Goal: Task Accomplishment & Management: Manage account settings

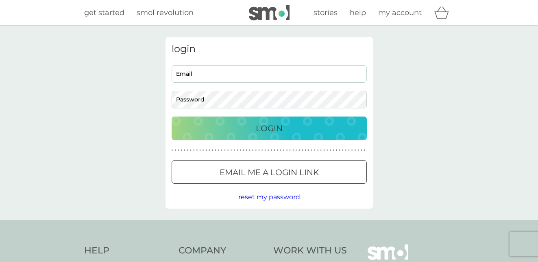
click at [242, 75] on input "Email" at bounding box center [269, 73] width 195 height 17
type input "[EMAIL_ADDRESS][DOMAIN_NAME]"
click at [270, 172] on div at bounding box center [269, 171] width 1 height 1
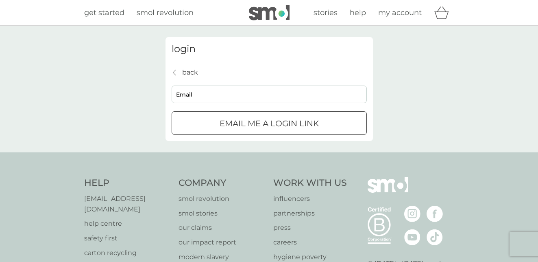
click at [263, 121] on div "submit" at bounding box center [269, 123] width 29 height 9
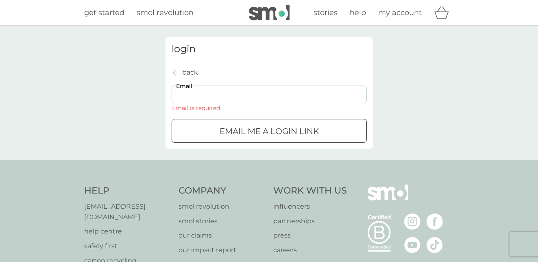
click at [262, 96] on input "Email" at bounding box center [269, 93] width 195 height 17
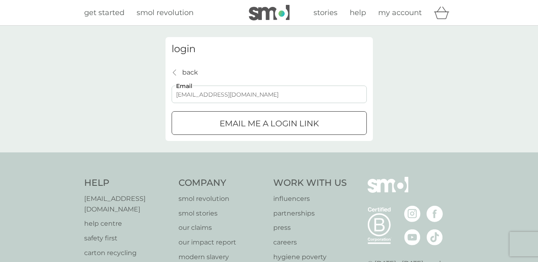
type input "[EMAIL_ADDRESS][DOMAIN_NAME]"
click at [276, 121] on div "submit" at bounding box center [269, 123] width 29 height 9
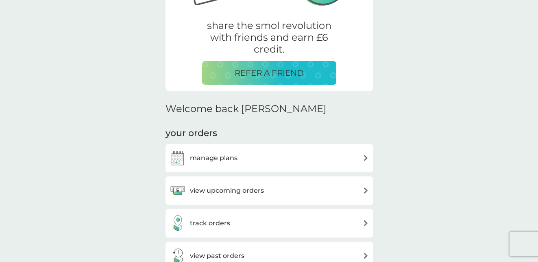
scroll to position [163, 0]
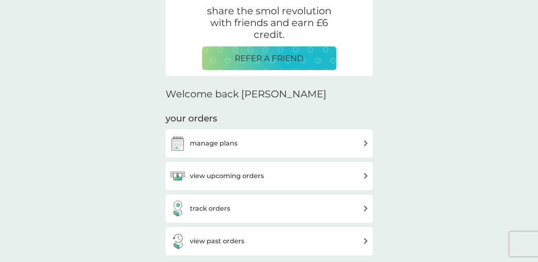
click at [223, 145] on h3 "manage plans" at bounding box center [214, 143] width 48 height 11
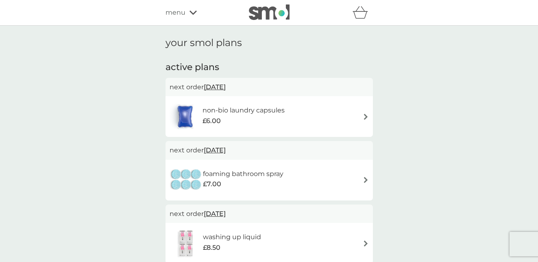
click at [366, 116] on img at bounding box center [366, 117] width 6 height 6
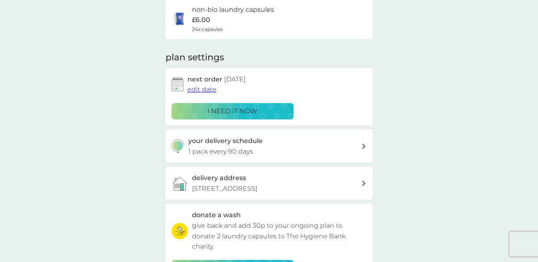
scroll to position [81, 0]
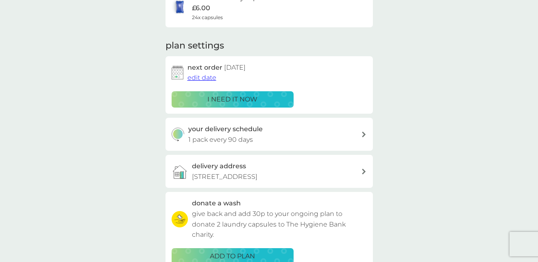
click at [208, 77] on span "edit date" at bounding box center [202, 78] width 29 height 8
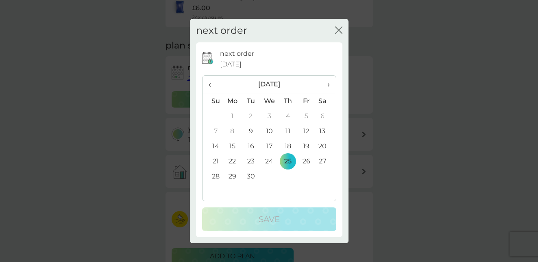
click at [329, 85] on span "›" at bounding box center [325, 84] width 8 height 17
click at [306, 175] on td "31" at bounding box center [306, 175] width 18 height 15
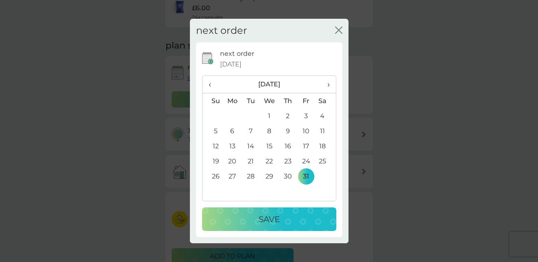
click at [275, 218] on p "Save" at bounding box center [269, 218] width 21 height 13
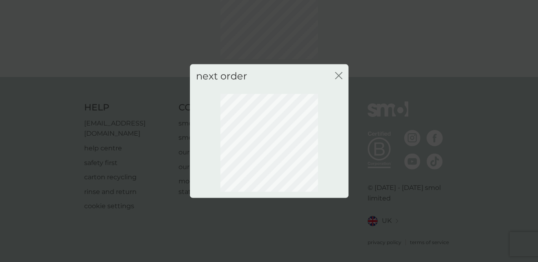
scroll to position [80, 0]
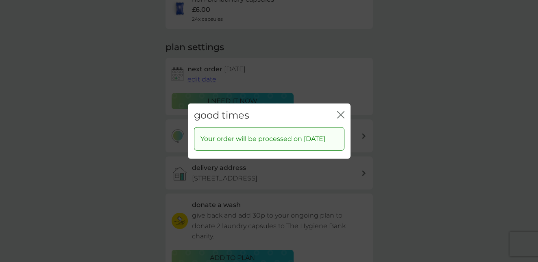
click at [342, 111] on icon "close" at bounding box center [342, 114] width 3 height 7
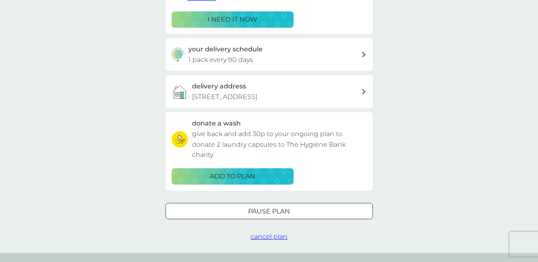
scroll to position [0, 0]
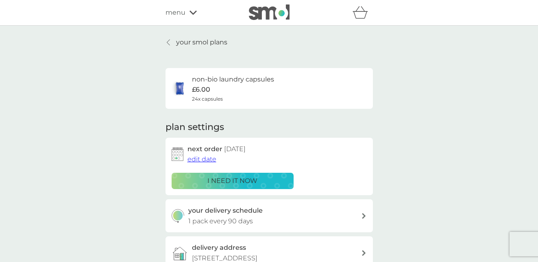
click at [167, 43] on icon at bounding box center [168, 42] width 3 height 7
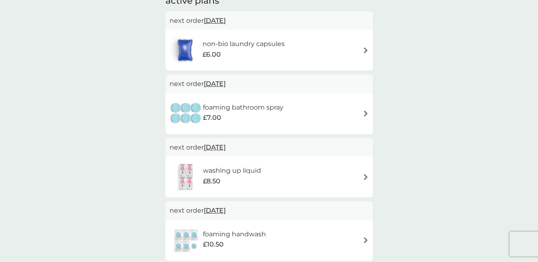
scroll to position [81, 0]
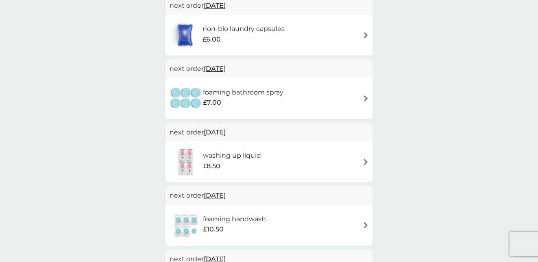
click at [365, 97] on img at bounding box center [366, 98] width 6 height 6
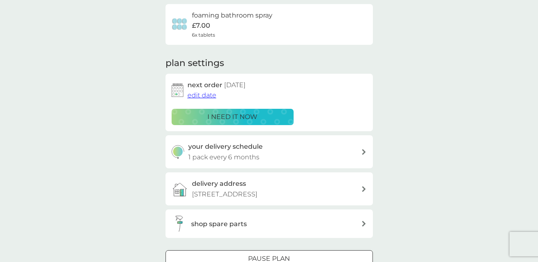
scroll to position [81, 0]
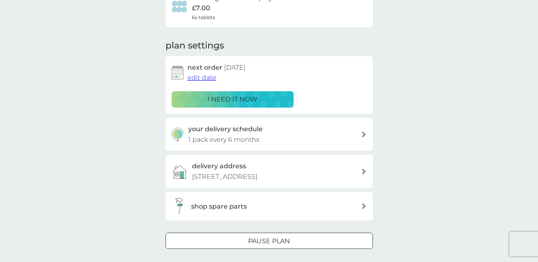
click at [365, 133] on icon at bounding box center [364, 134] width 4 height 6
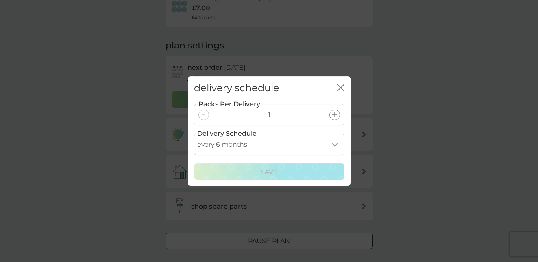
click at [336, 144] on select "every 1 month every 2 months every 3 months every 4 months every 5 months every…" at bounding box center [269, 144] width 151 height 22
select select "8"
click at [194, 133] on select "every 1 month every 2 months every 3 months every 4 months every 5 months every…" at bounding box center [269, 144] width 151 height 22
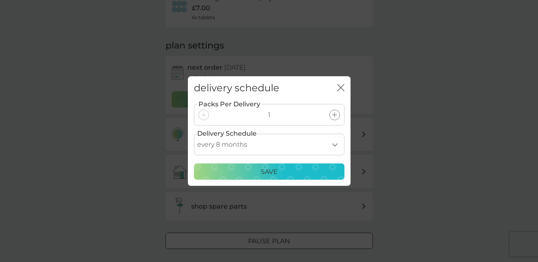
click at [269, 172] on p "Save" at bounding box center [269, 171] width 17 height 11
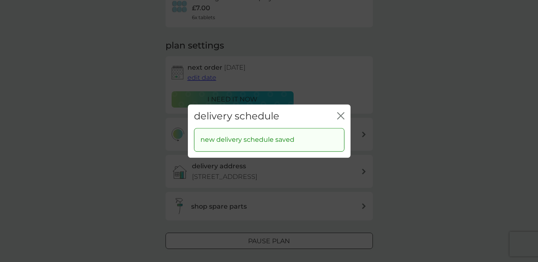
click at [342, 112] on icon "close" at bounding box center [340, 115] width 7 height 7
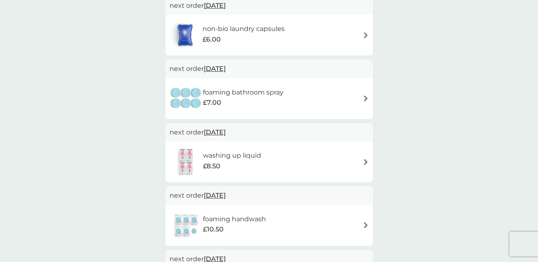
scroll to position [163, 0]
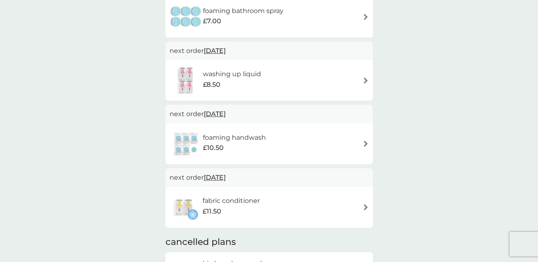
click at [365, 79] on img at bounding box center [366, 80] width 6 height 6
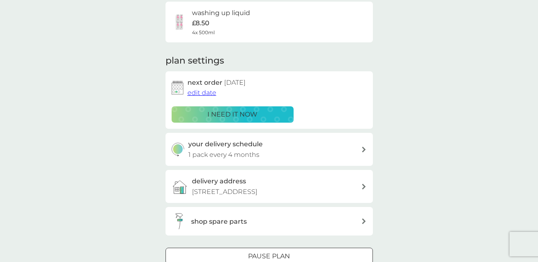
scroll to position [81, 0]
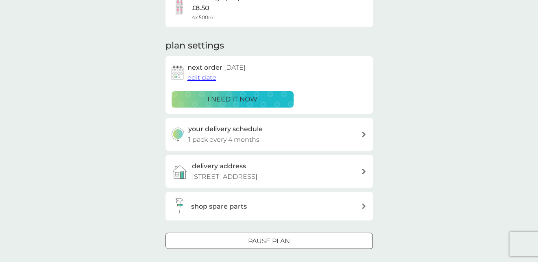
click at [363, 131] on icon at bounding box center [364, 134] width 4 height 6
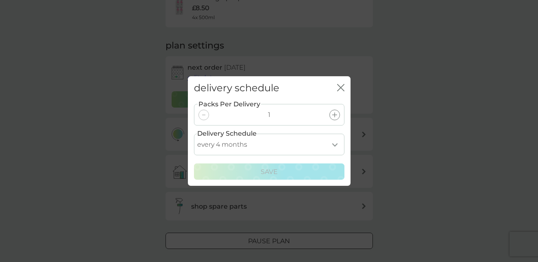
click at [337, 143] on select "every 1 month every 2 months every 3 months every 4 months every 5 months every…" at bounding box center [269, 144] width 151 height 22
select select "6"
click at [194, 133] on select "every 1 month every 2 months every 3 months every 4 months every 5 months every…" at bounding box center [269, 144] width 151 height 22
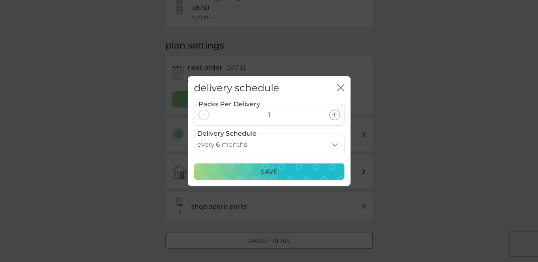
click at [273, 169] on p "Save" at bounding box center [269, 171] width 17 height 11
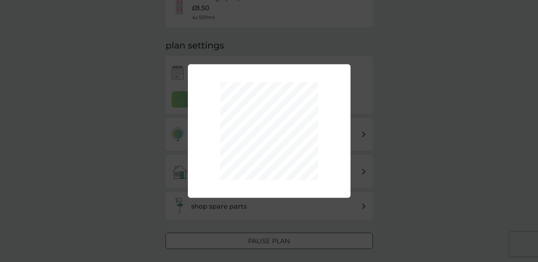
click at [410, 118] on div "Packs Per Delivery 1 Delivery Schedule every 1 month every 2 months every 3 mon…" at bounding box center [269, 131] width 538 height 262
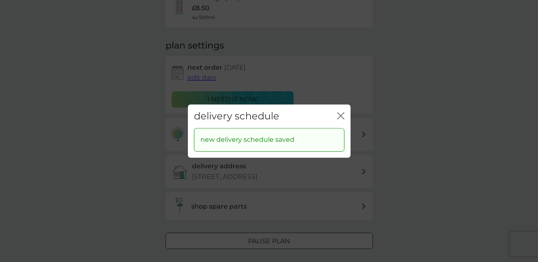
click at [339, 116] on icon "close" at bounding box center [340, 115] width 7 height 7
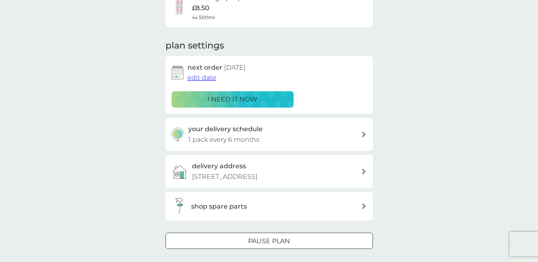
click at [197, 78] on span "edit date" at bounding box center [202, 78] width 29 height 8
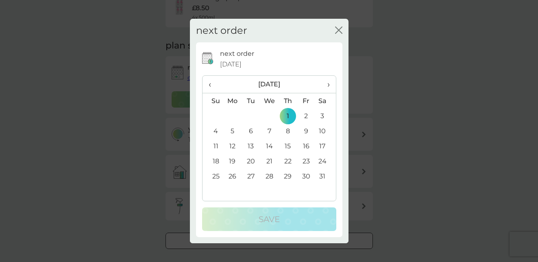
click at [327, 82] on span "›" at bounding box center [325, 84] width 8 height 17
click at [329, 85] on span "›" at bounding box center [325, 84] width 8 height 17
click at [268, 176] on td "25" at bounding box center [269, 175] width 19 height 15
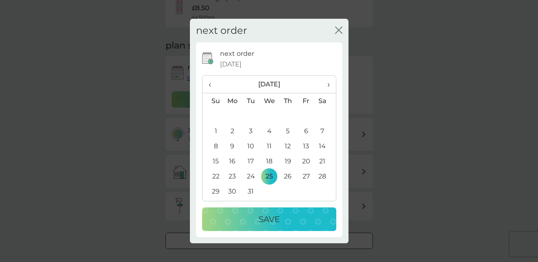
click at [270, 221] on p "Save" at bounding box center [269, 218] width 21 height 13
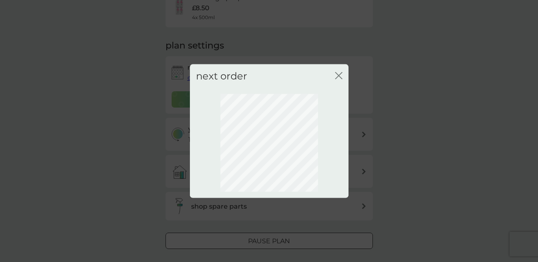
scroll to position [80, 0]
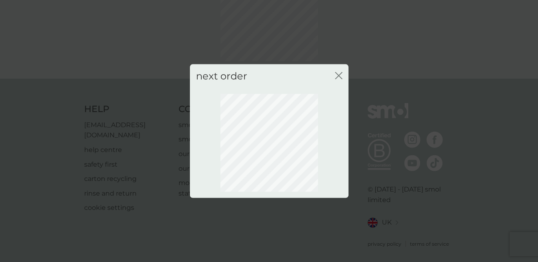
click at [338, 73] on icon "close" at bounding box center [338, 75] width 7 height 7
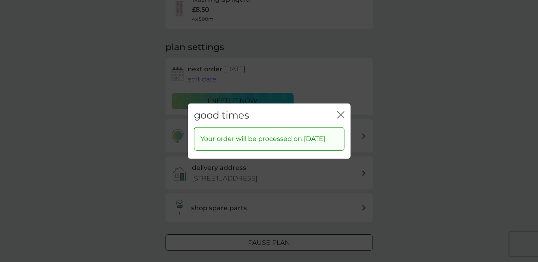
click at [340, 111] on icon "close" at bounding box center [339, 114] width 3 height 7
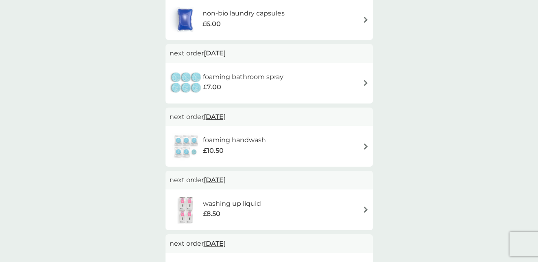
scroll to position [81, 0]
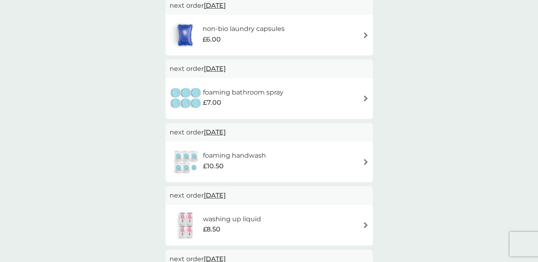
click at [218, 68] on span "[DATE]" at bounding box center [215, 69] width 22 height 16
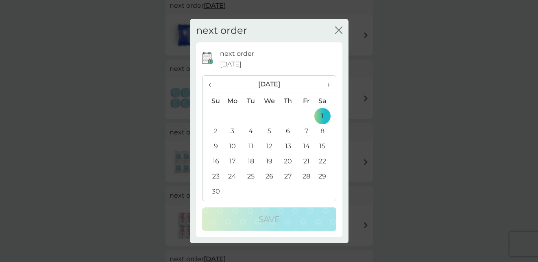
click at [330, 84] on span "›" at bounding box center [325, 84] width 8 height 17
click at [251, 177] on td "27" at bounding box center [251, 175] width 18 height 15
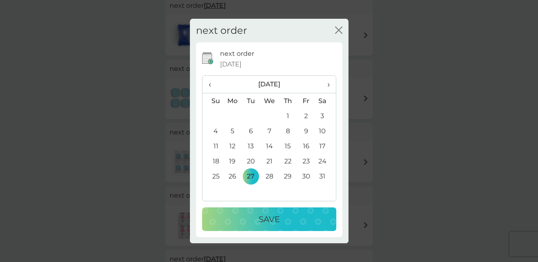
click at [276, 219] on p "Save" at bounding box center [269, 218] width 21 height 13
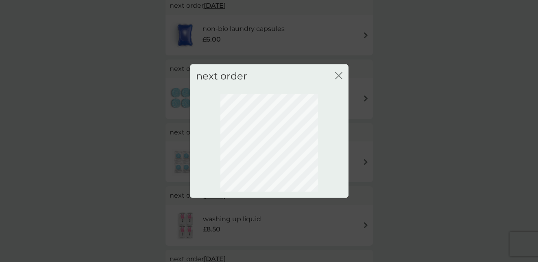
click at [337, 75] on icon "close" at bounding box center [338, 75] width 7 height 7
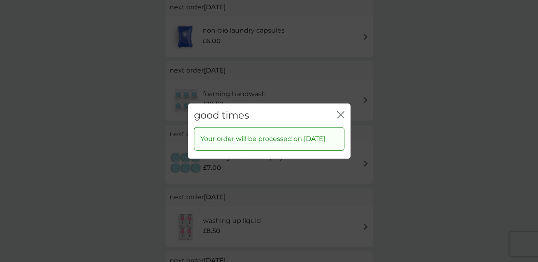
click at [342, 111] on icon "close" at bounding box center [340, 114] width 7 height 7
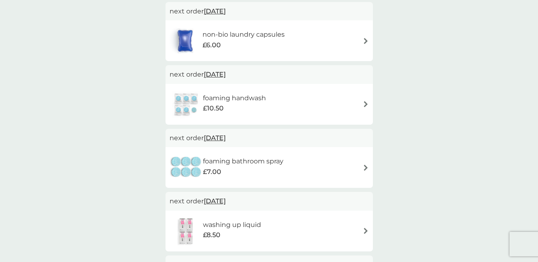
scroll to position [0, 0]
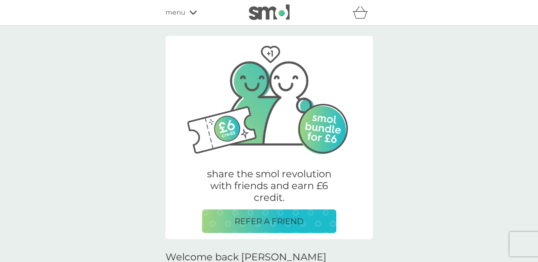
scroll to position [163, 0]
